Goal: Find specific page/section: Find specific page/section

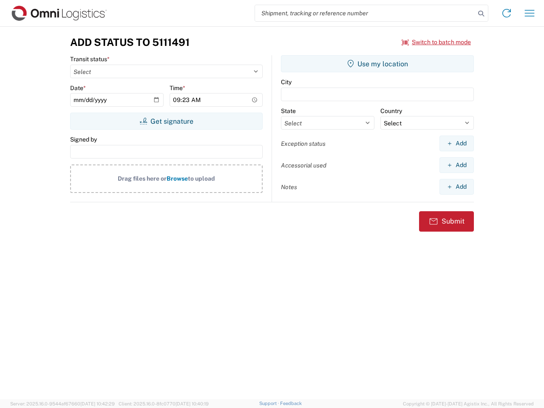
click at [365, 13] on input "search" at bounding box center [365, 13] width 220 height 16
click at [481, 14] on icon at bounding box center [481, 14] width 12 height 12
click at [506, 13] on icon at bounding box center [506, 13] width 14 height 14
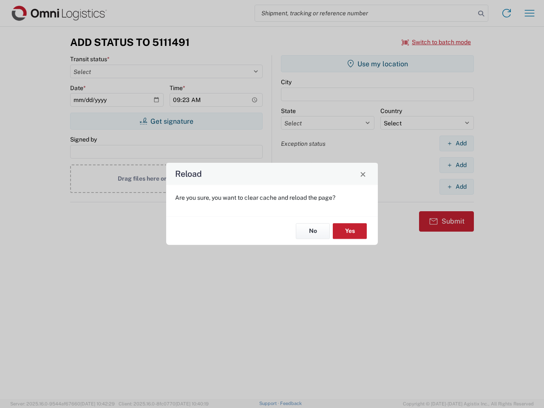
click at [529, 13] on div "Reload Are you sure, you want to clear cache and reload the page? No Yes" at bounding box center [272, 204] width 544 height 408
click at [436, 42] on div "Reload Are you sure, you want to clear cache and reload the page? No Yes" at bounding box center [272, 204] width 544 height 408
click at [166, 121] on div "Reload Are you sure, you want to clear cache and reload the page? No Yes" at bounding box center [272, 204] width 544 height 408
click at [377, 64] on div "Reload Are you sure, you want to clear cache and reload the page? No Yes" at bounding box center [272, 204] width 544 height 408
click at [456, 143] on div "Reload Are you sure, you want to clear cache and reload the page? No Yes" at bounding box center [272, 204] width 544 height 408
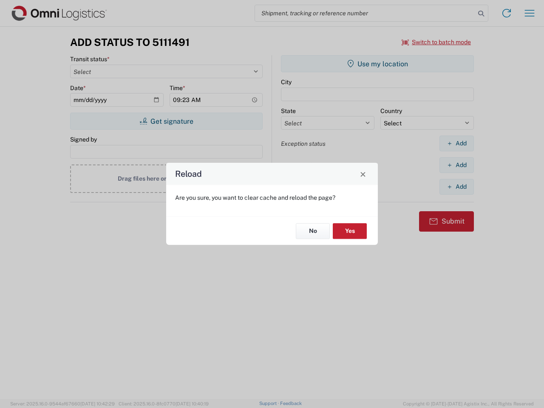
click at [456, 165] on div "Reload Are you sure, you want to clear cache and reload the page? No Yes" at bounding box center [272, 204] width 544 height 408
click at [456, 186] on div "Reload Are you sure, you want to clear cache and reload the page? No Yes" at bounding box center [272, 204] width 544 height 408
